Goal: Task Accomplishment & Management: Use online tool/utility

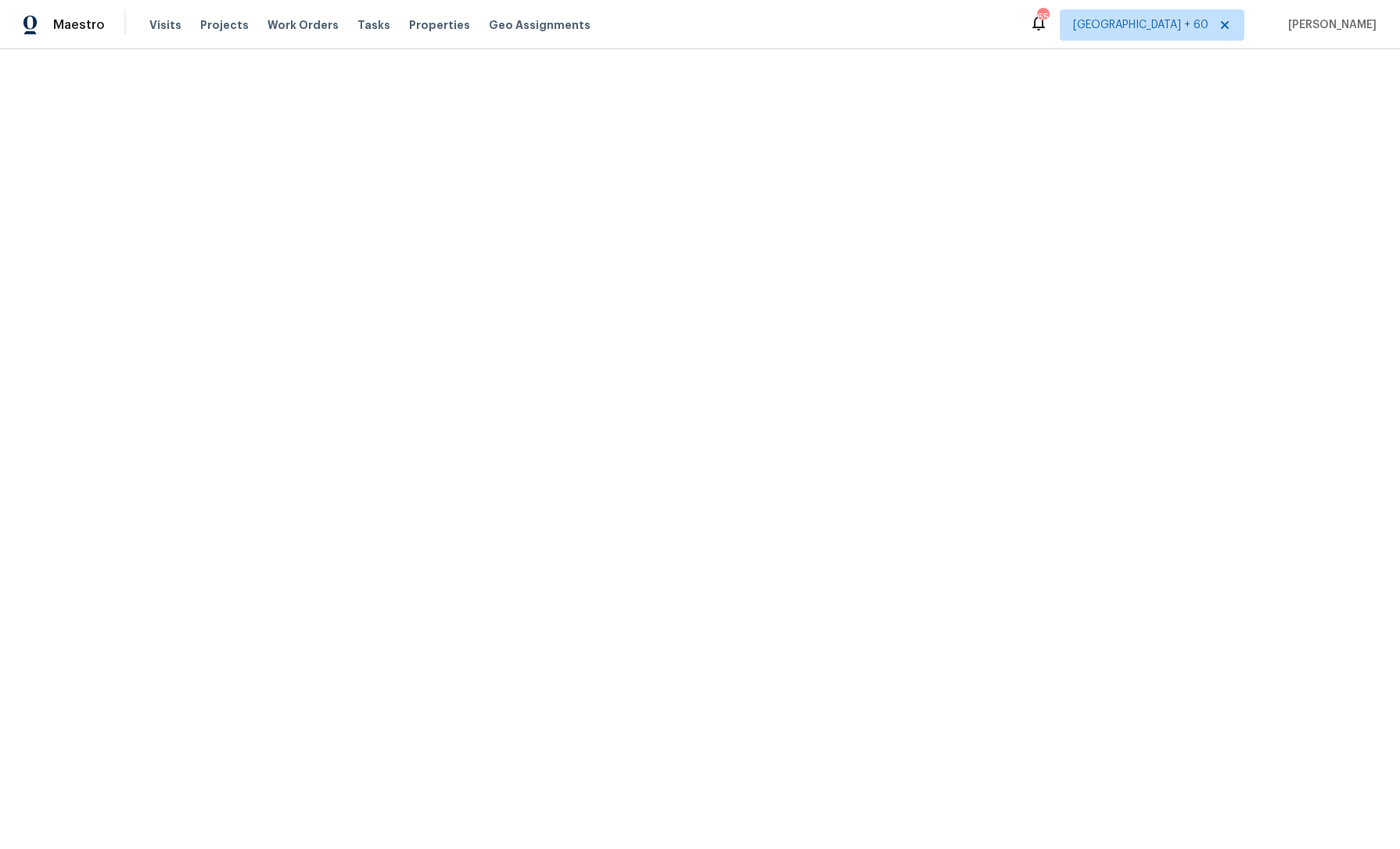
click at [569, 49] on html "Maestro Visits Projects Work Orders Tasks Properties Geo Assignments 650 [GEOGR…" at bounding box center [700, 25] width 1400 height 49
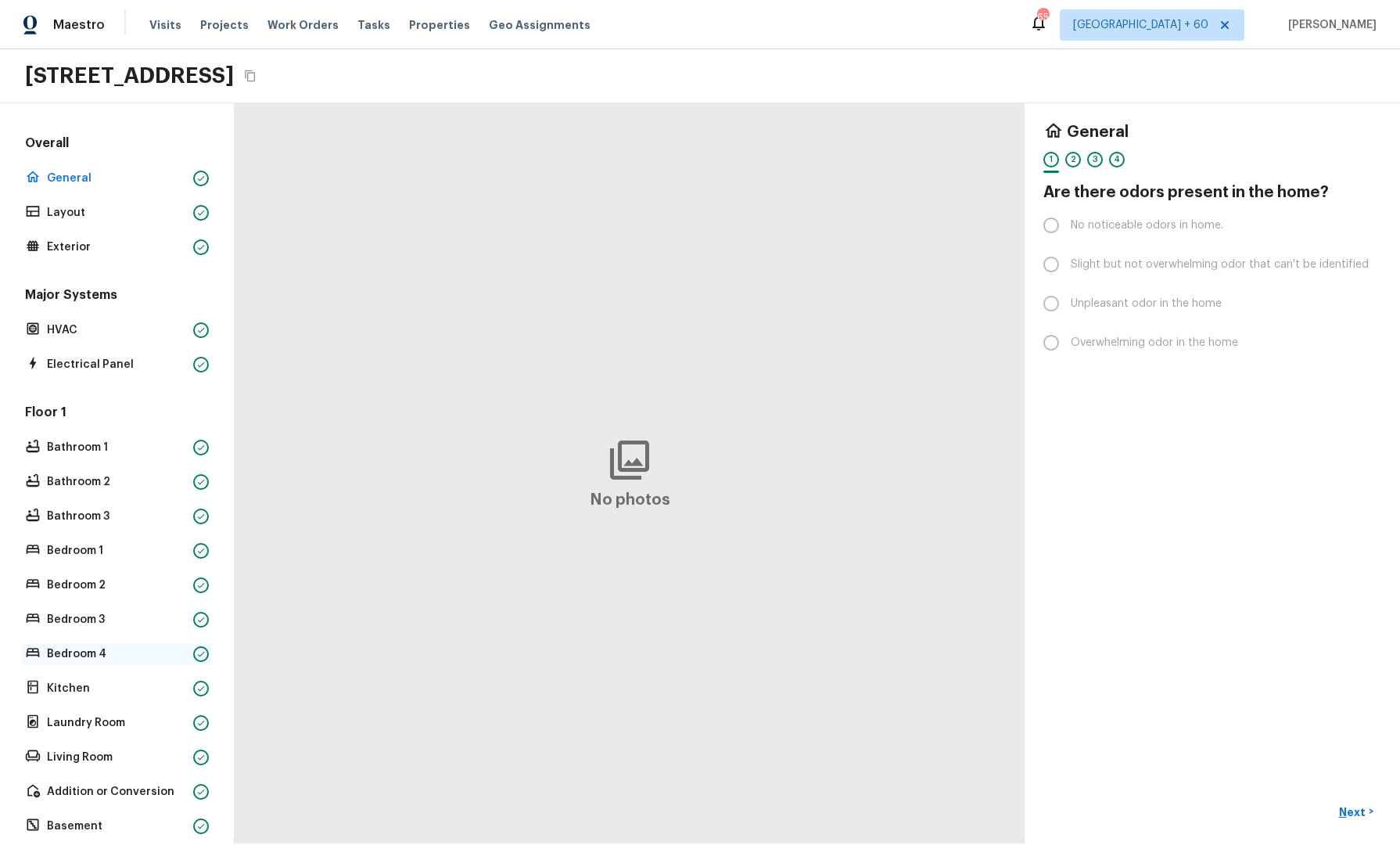
scroll to position [94, 0]
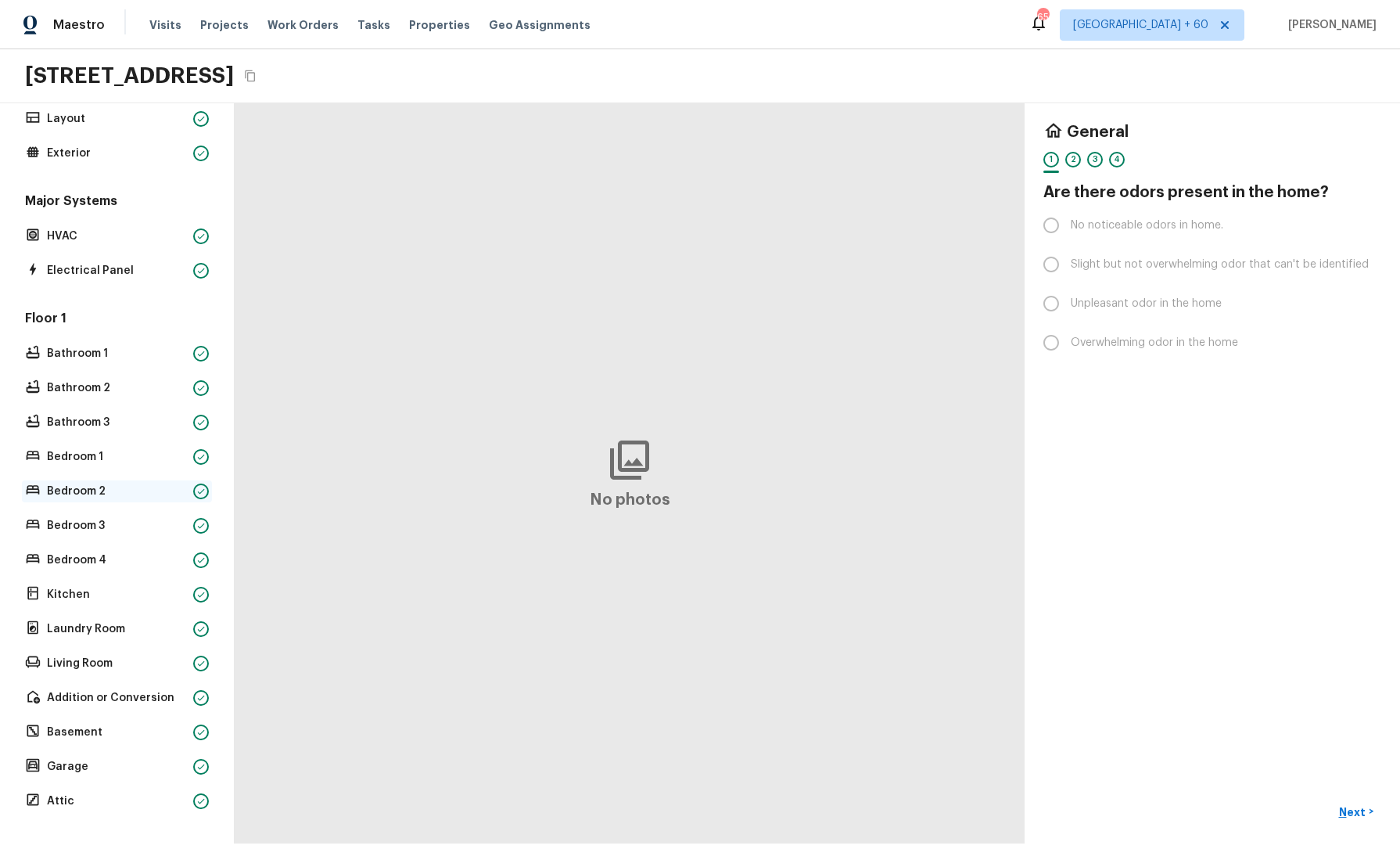
click at [105, 484] on p "Bedroom 2" at bounding box center [117, 492] width 140 height 16
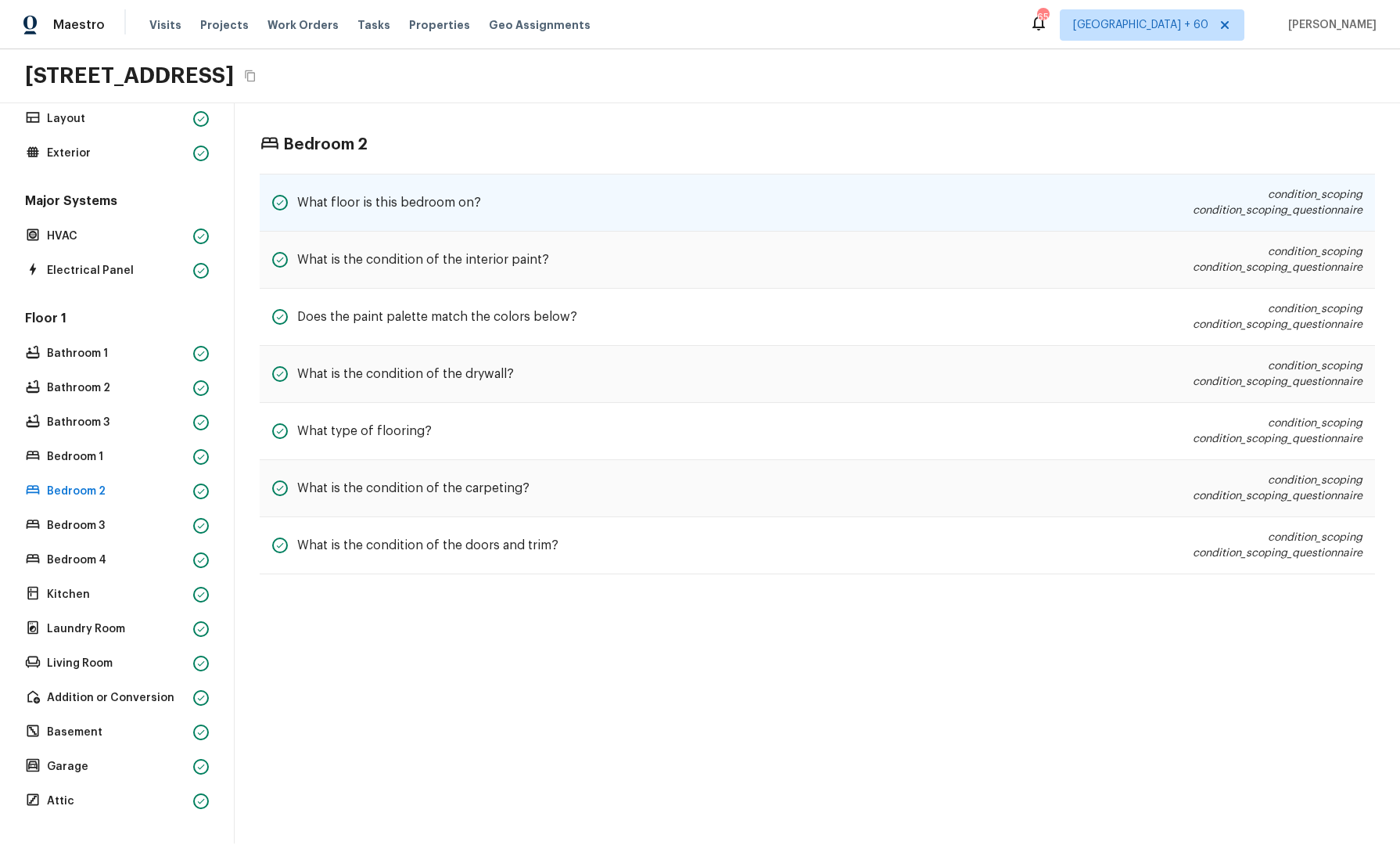
click at [526, 223] on div "What floor is this bedroom on? condition_scoping condition_scoping_questionnaire" at bounding box center [818, 203] width 1116 height 58
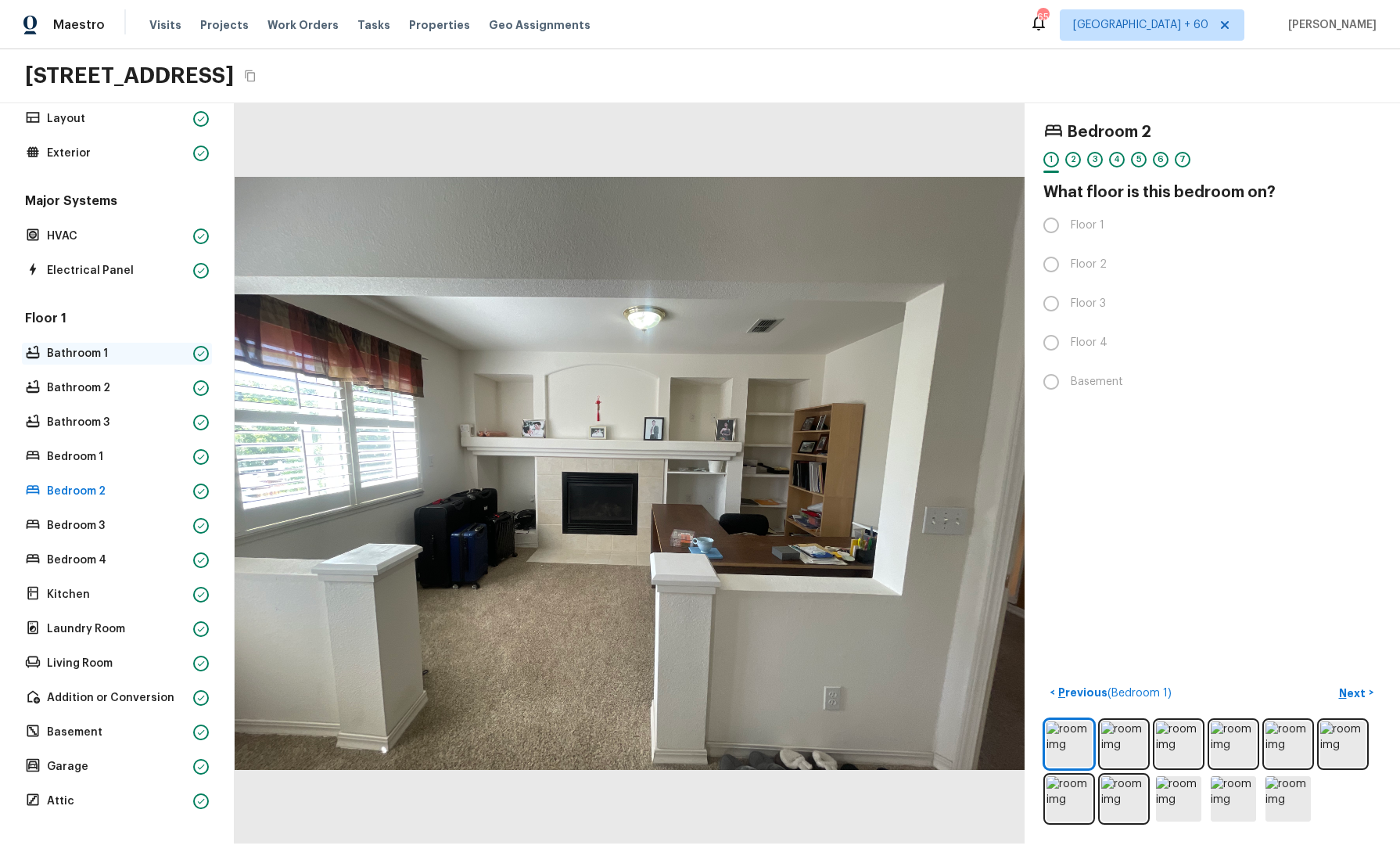
click at [101, 347] on p "Bathroom 1" at bounding box center [117, 353] width 140 height 16
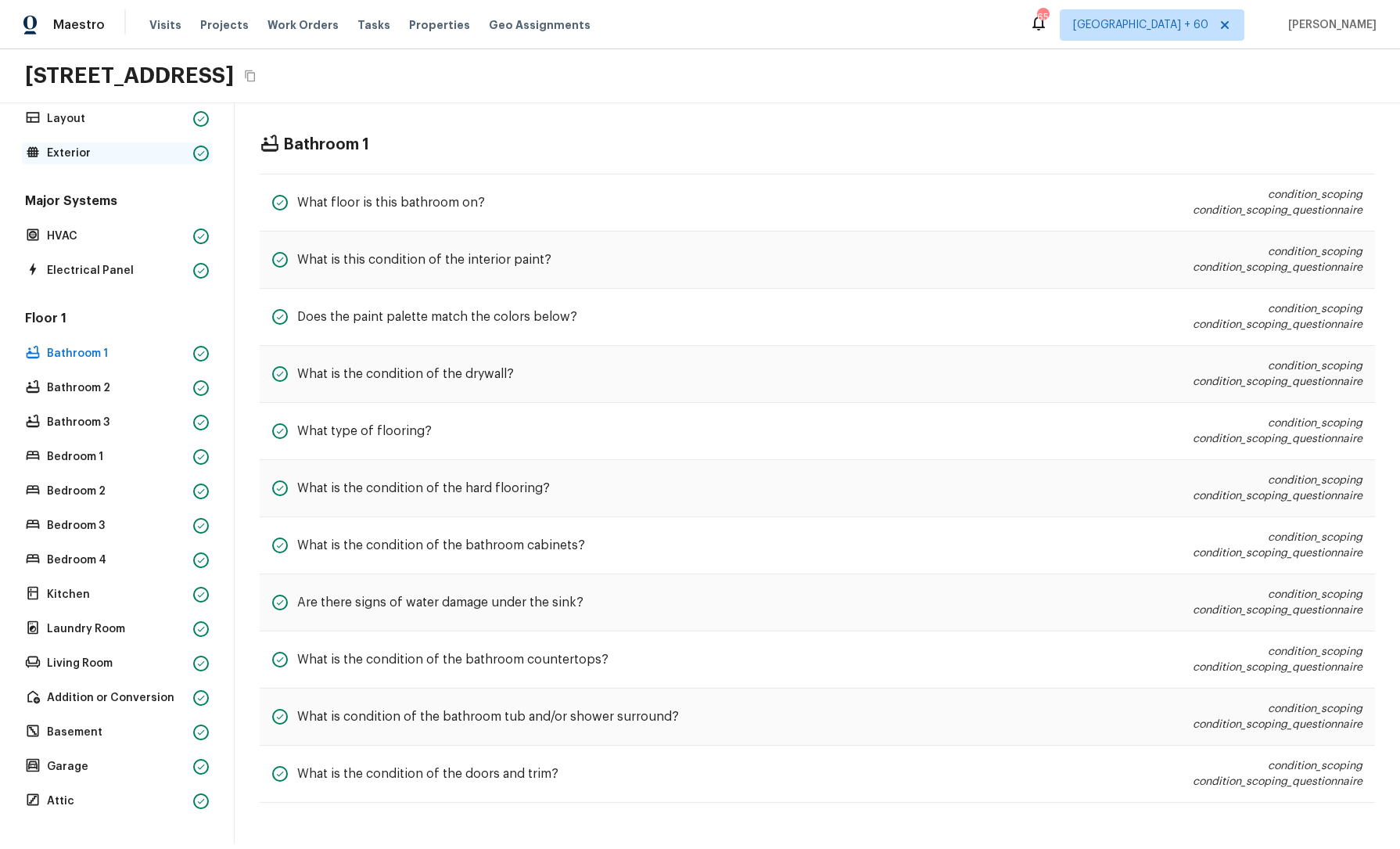
scroll to position [0, 0]
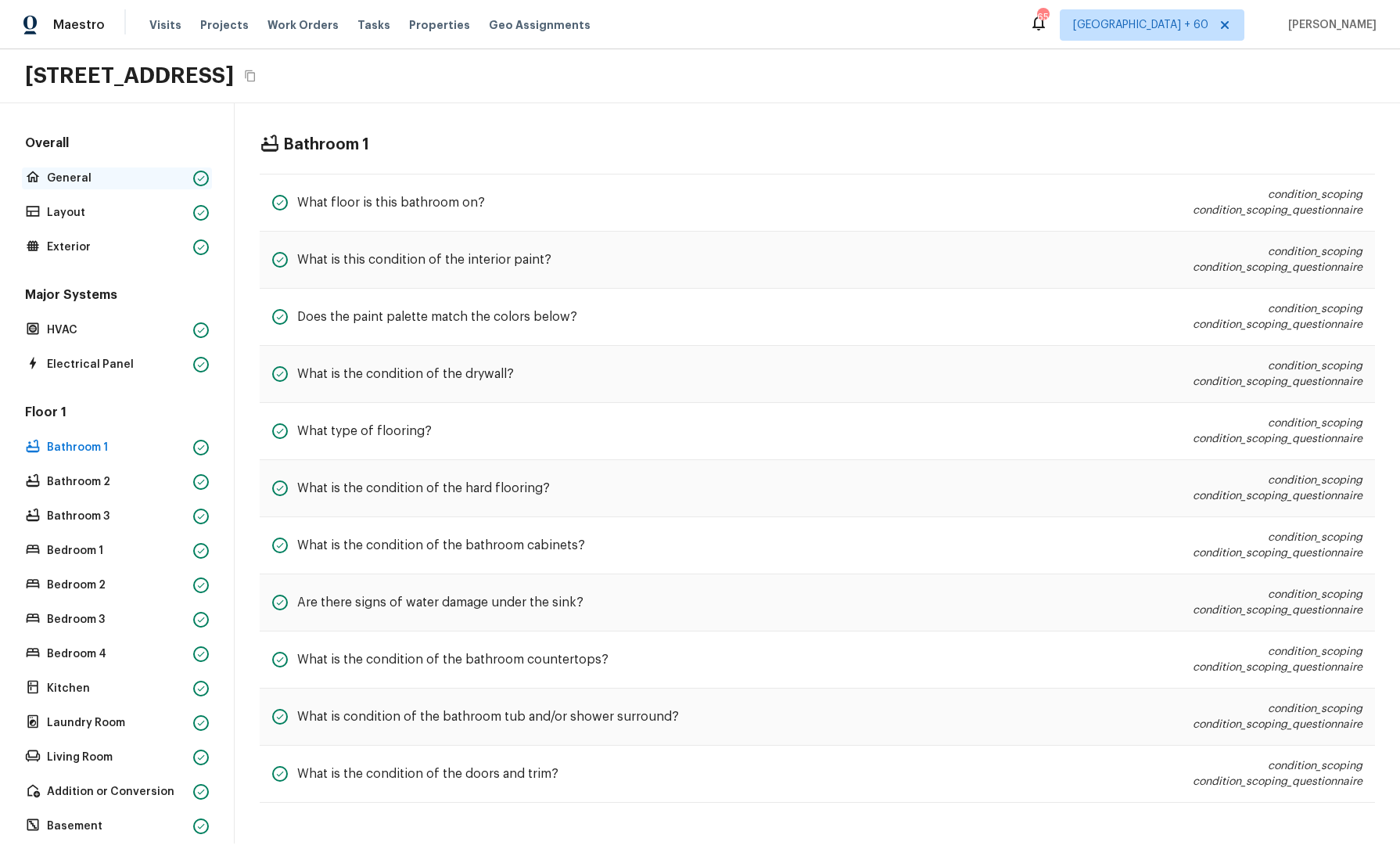
click at [114, 173] on p "General" at bounding box center [117, 179] width 140 height 16
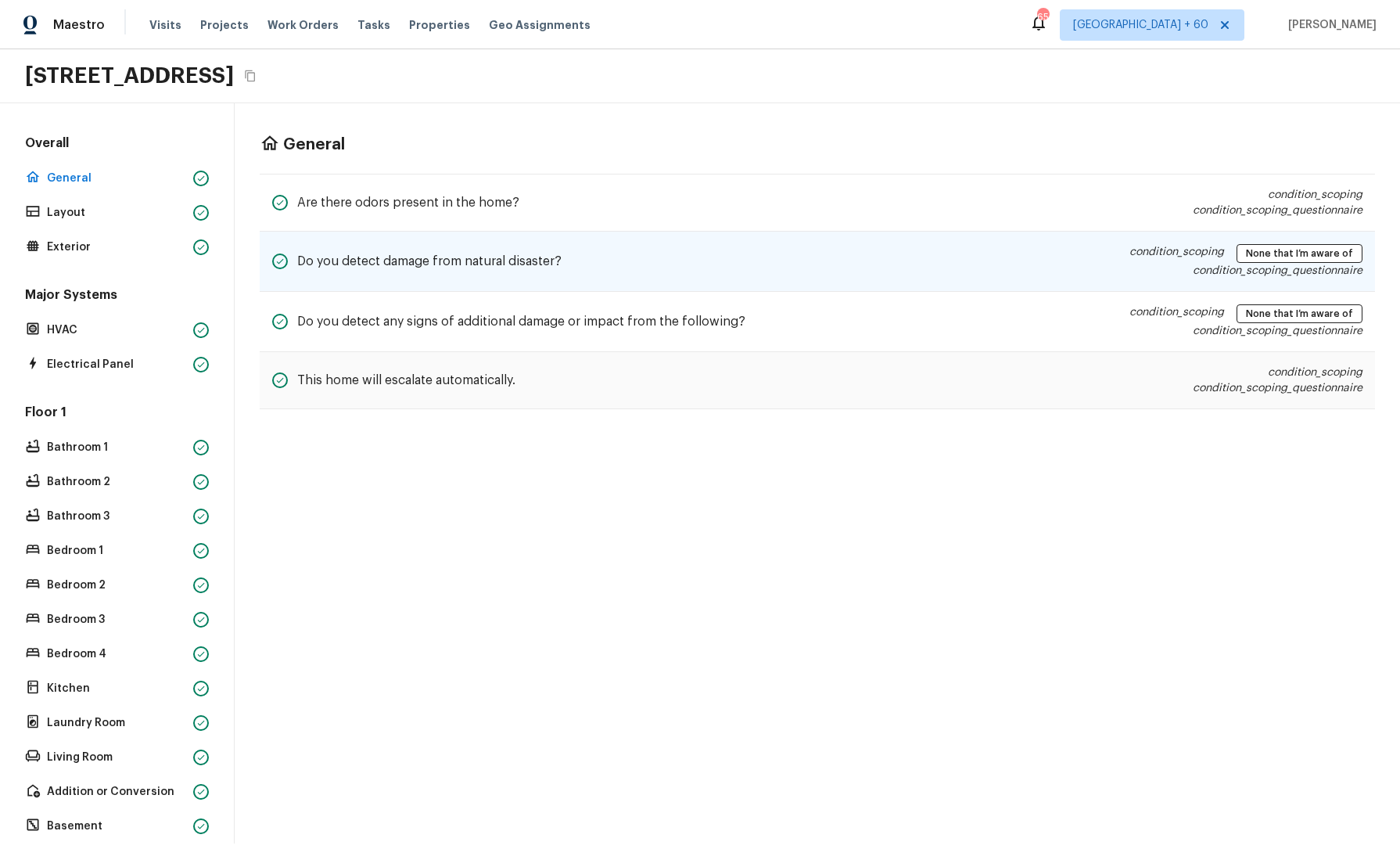
click at [925, 265] on div "Do you detect damage from natural disaster? condition_scoping None that I’m awa…" at bounding box center [818, 262] width 1116 height 61
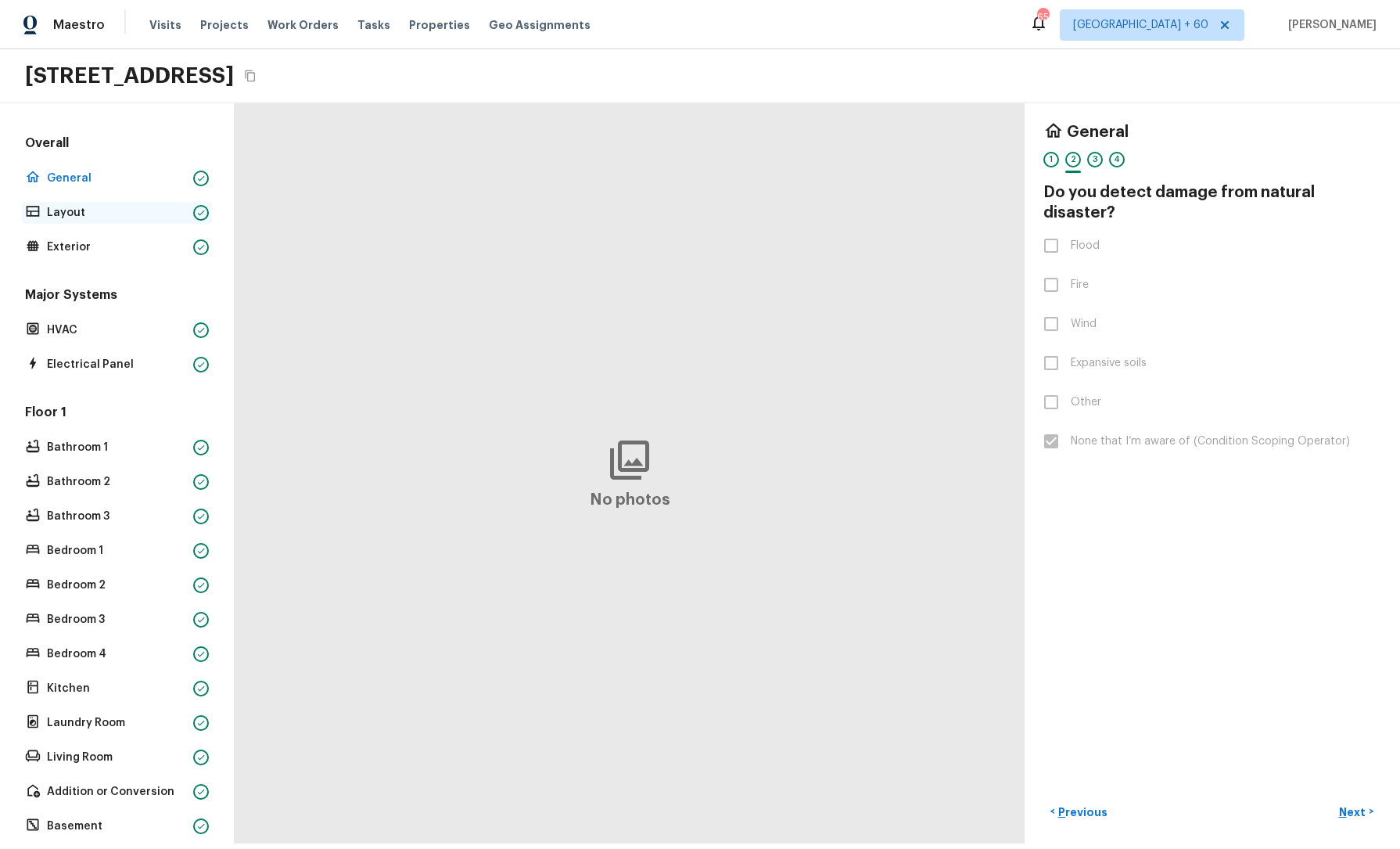
click at [109, 204] on div "Layout" at bounding box center [116, 212] width 190 height 22
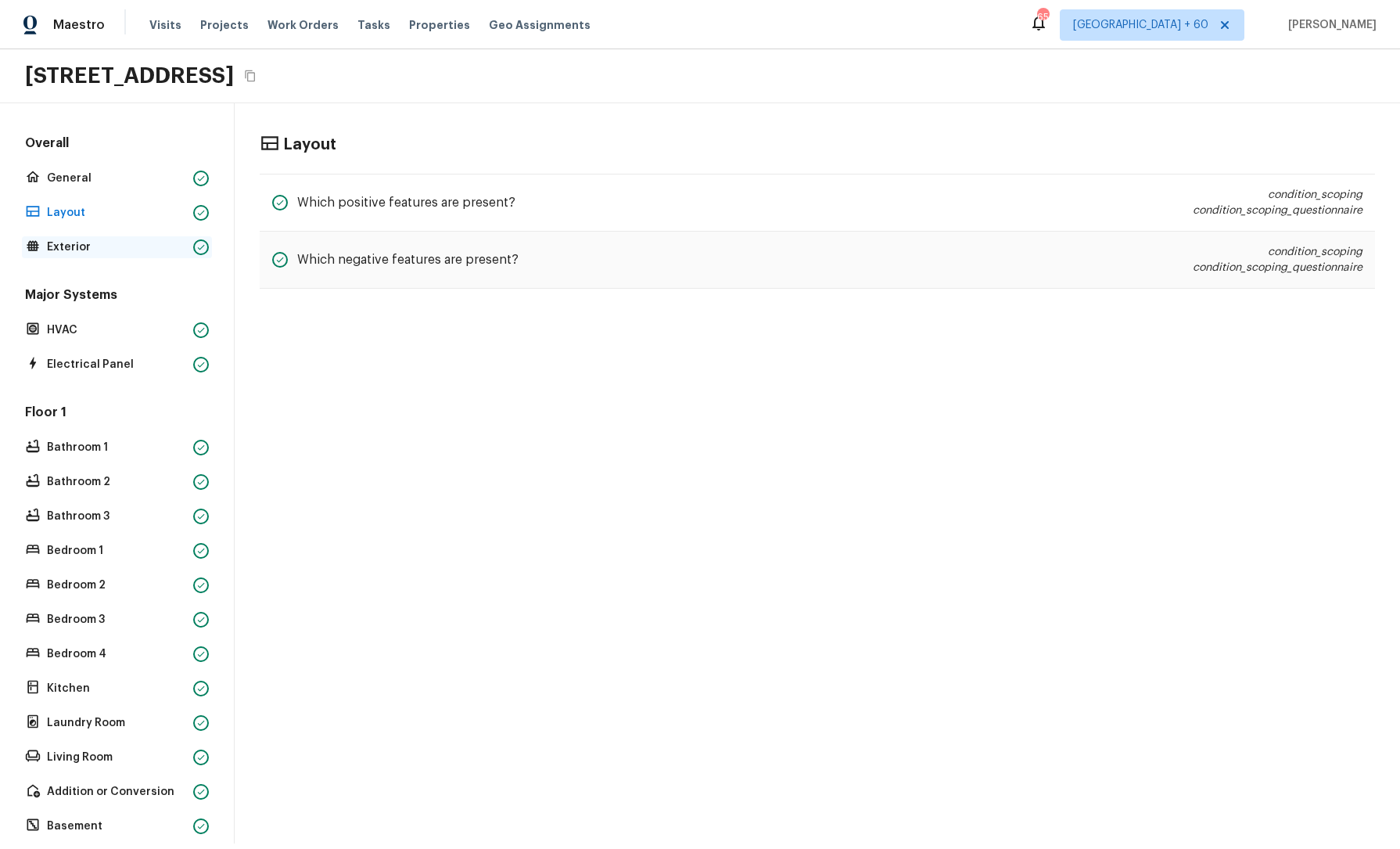
click at [113, 243] on p "Exterior" at bounding box center [117, 247] width 140 height 16
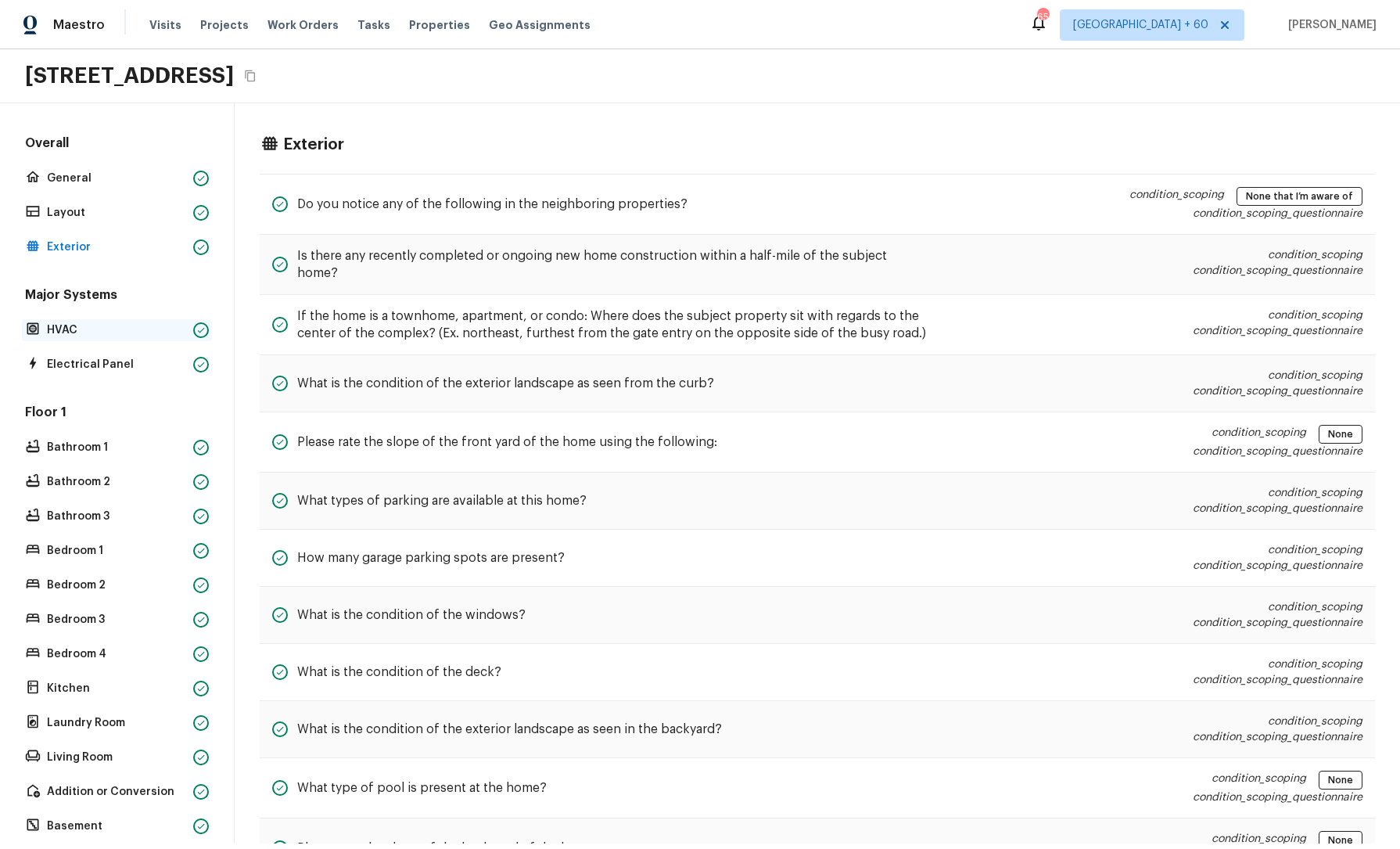
click at [81, 332] on p "HVAC" at bounding box center [117, 330] width 140 height 16
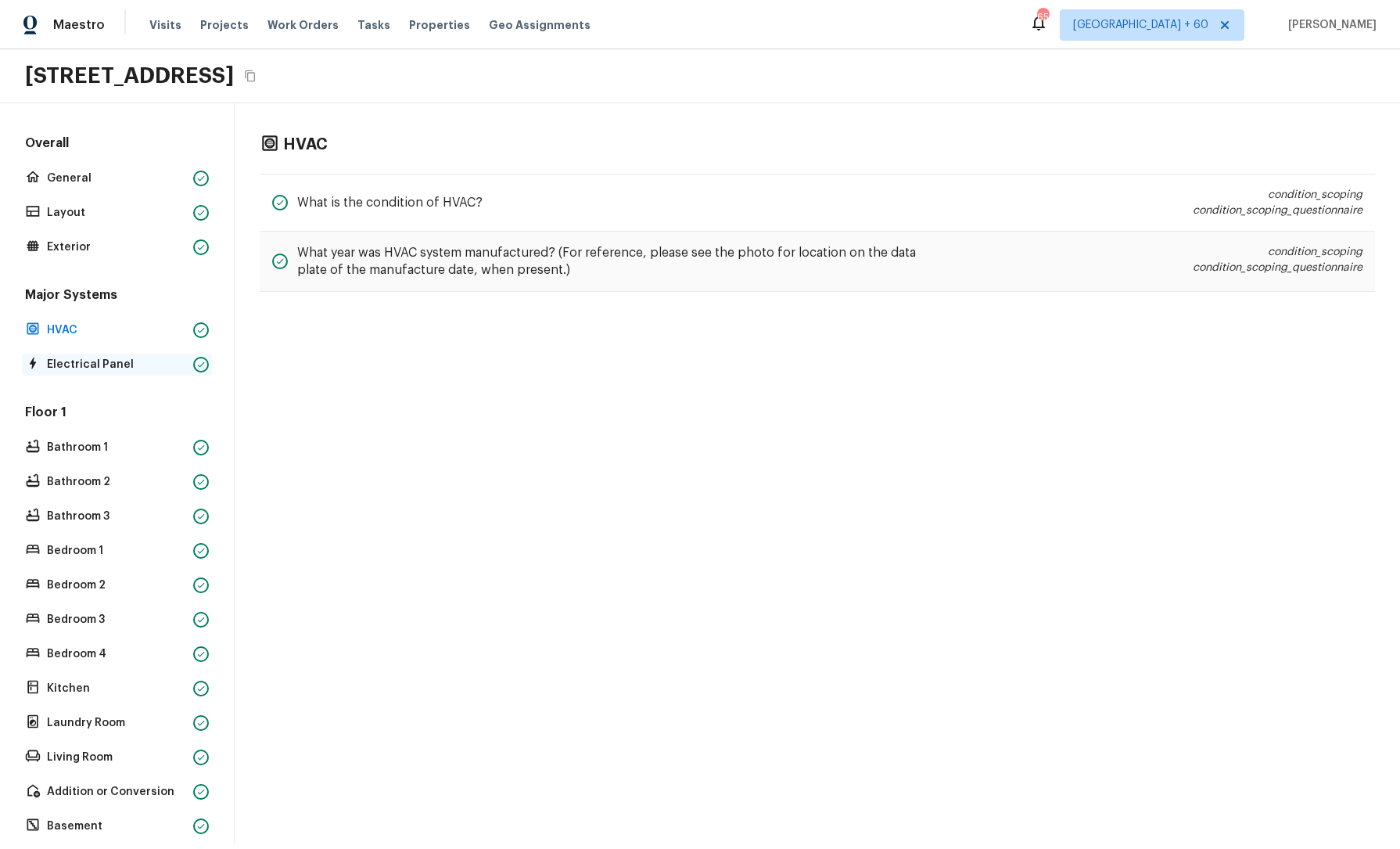
click at [101, 366] on p "Electrical Panel" at bounding box center [117, 365] width 140 height 16
